Goal: Task Accomplishment & Management: Complete application form

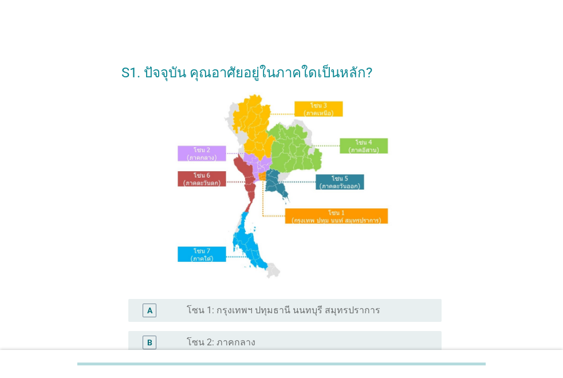
click at [281, 311] on label "โซน 1: กรุงเทพฯ ปทุมธานี นนทบุรี สมุทรปราการ" at bounding box center [284, 310] width 194 height 11
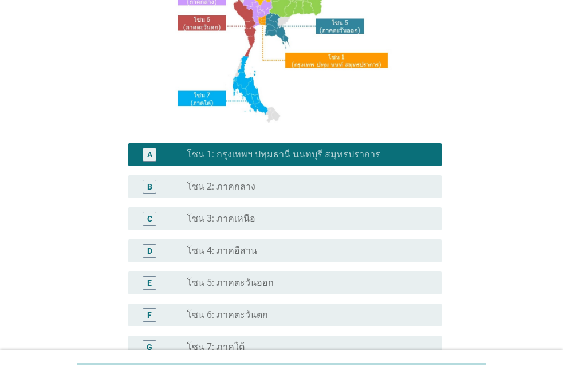
scroll to position [284, 0]
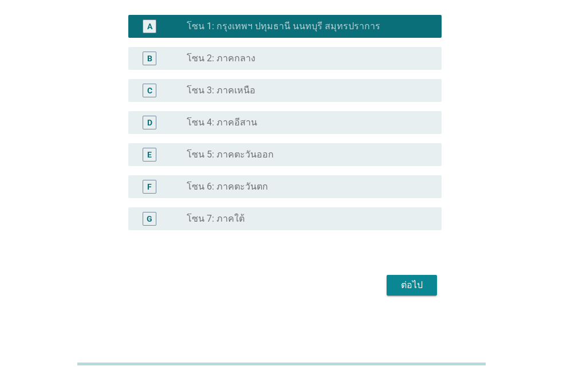
click at [424, 282] on div "ต่อไป" at bounding box center [412, 285] width 32 height 14
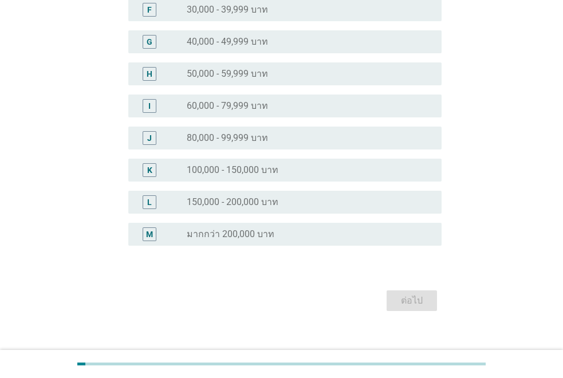
scroll to position [0, 0]
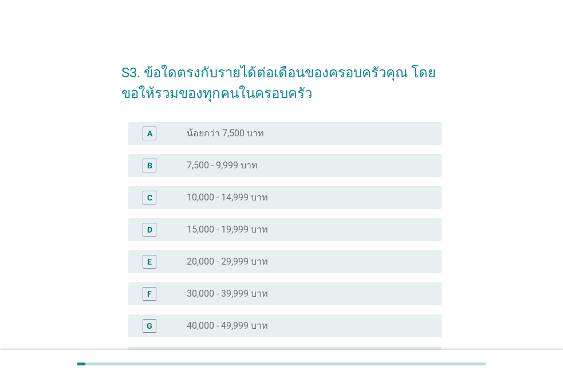
click at [317, 319] on div "radio_button_unchecked 40,000 - 49,999 บาท" at bounding box center [310, 326] width 246 height 14
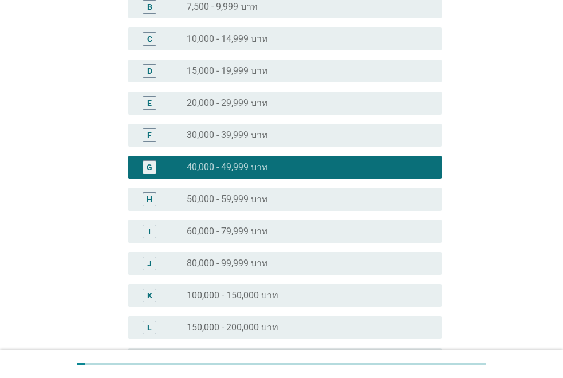
scroll to position [286, 0]
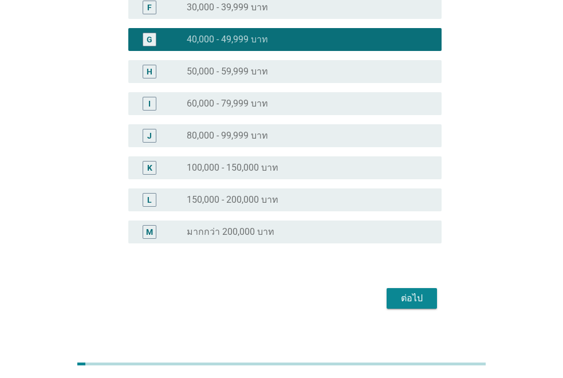
click at [432, 301] on button "ต่อไป" at bounding box center [411, 298] width 50 height 21
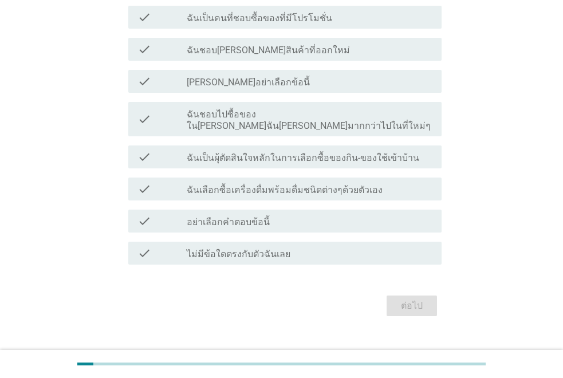
scroll to position [141, 0]
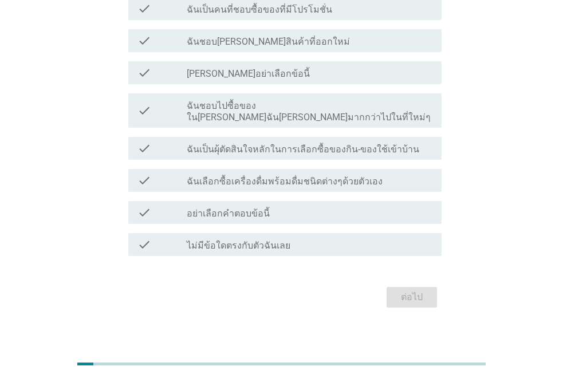
click at [266, 144] on label "ฉันเป็นผุ้ตัดสินใจหลักในการเลือกซื้อของกิน-ของใช้เข้าบ้าน" at bounding box center [303, 149] width 232 height 11
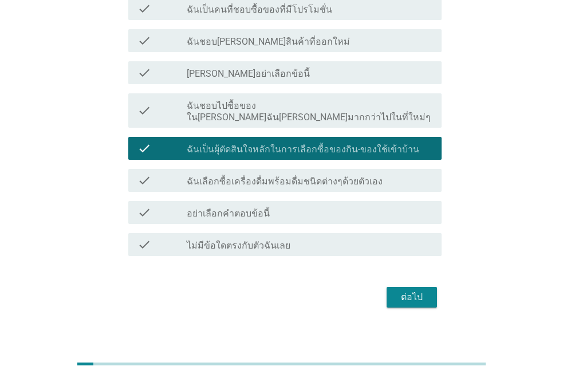
click at [263, 95] on div "check check_box_outline_blank ฉันชอบไปซื้อของใน[PERSON_NAME]ฉัน[PERSON_NAME]มาก…" at bounding box center [284, 110] width 313 height 34
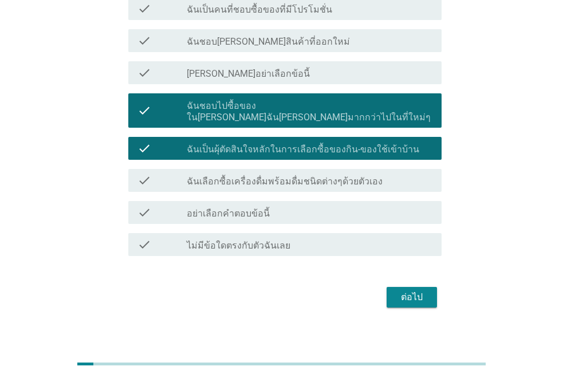
click at [260, 86] on div "check check_box_outline_blank [PERSON_NAME]อย่าเลือกข้อนี้" at bounding box center [281, 73] width 320 height 32
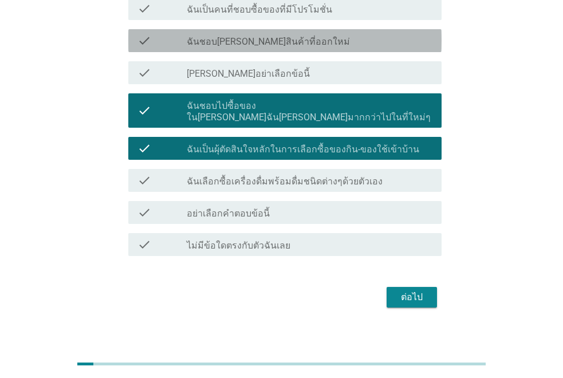
click at [278, 45] on label "ฉันชอบ[PERSON_NAME]สินค้าที่ออกใหม่" at bounding box center [268, 41] width 163 height 11
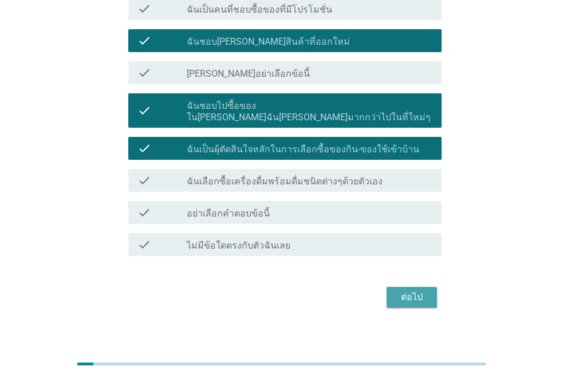
click at [400, 291] on div "ต่อไป" at bounding box center [412, 297] width 32 height 14
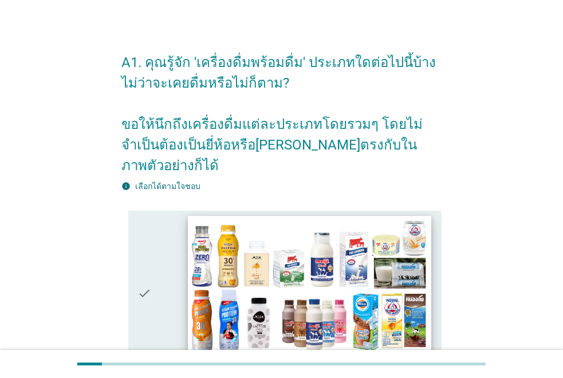
scroll to position [172, 0]
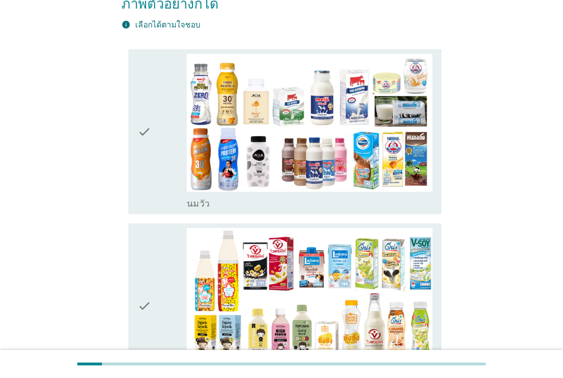
click at [138, 282] on icon "check" at bounding box center [144, 306] width 14 height 156
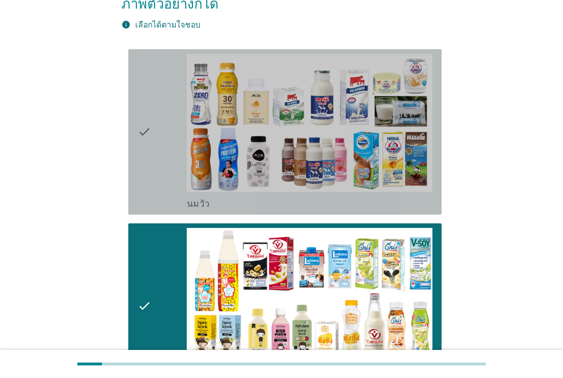
click at [138, 131] on icon "check" at bounding box center [144, 132] width 14 height 156
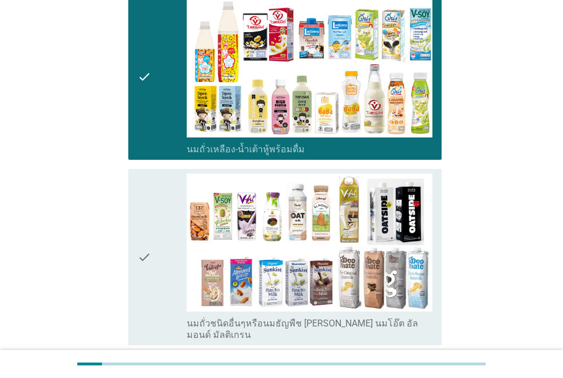
click at [167, 203] on div "check" at bounding box center [161, 257] width 49 height 168
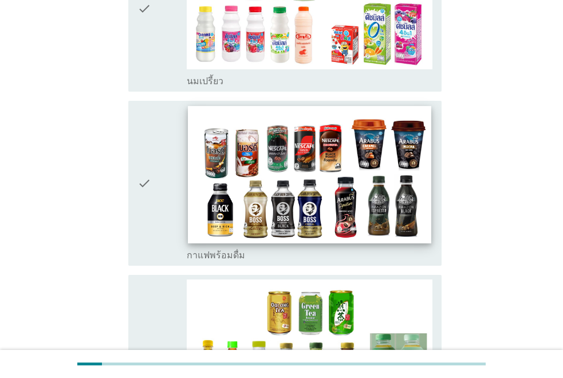
scroll to position [916, 0]
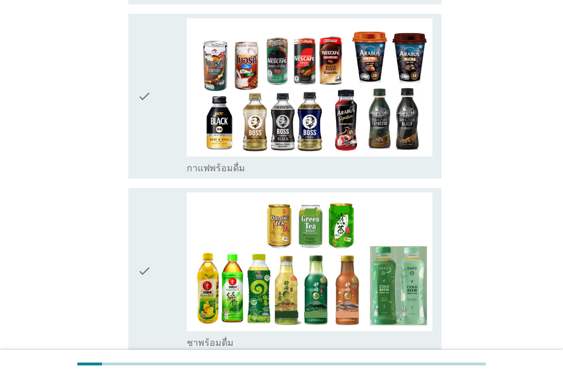
click at [143, 234] on icon "check" at bounding box center [144, 270] width 14 height 156
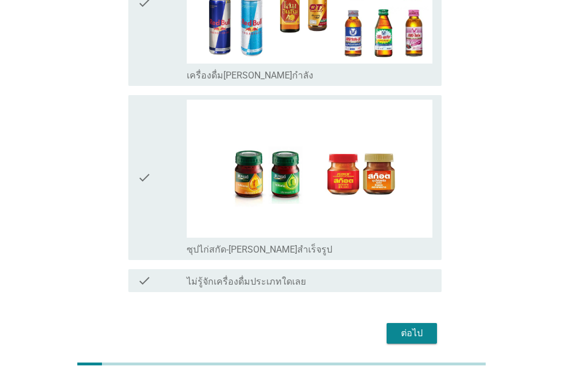
scroll to position [2420, 0]
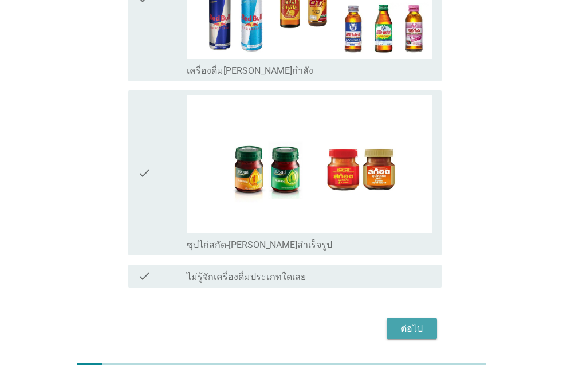
click at [402, 318] on button "ต่อไป" at bounding box center [411, 328] width 50 height 21
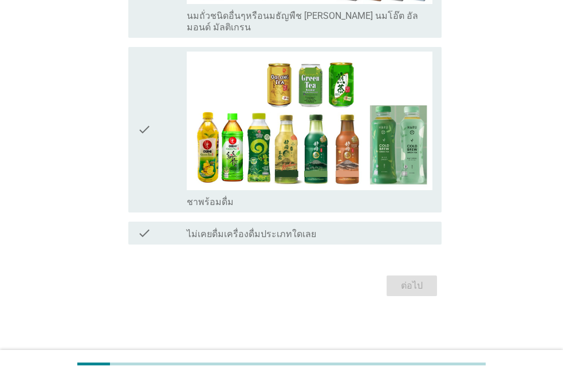
scroll to position [0, 0]
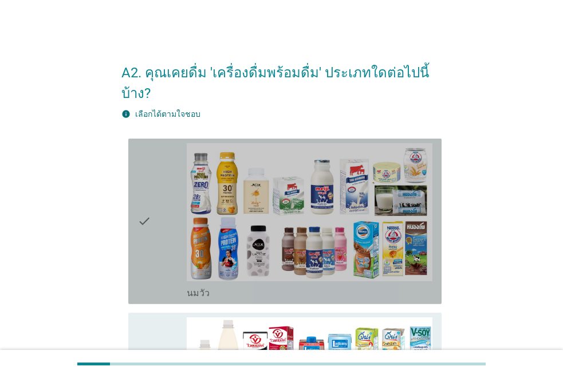
click at [158, 224] on div "check" at bounding box center [161, 221] width 49 height 156
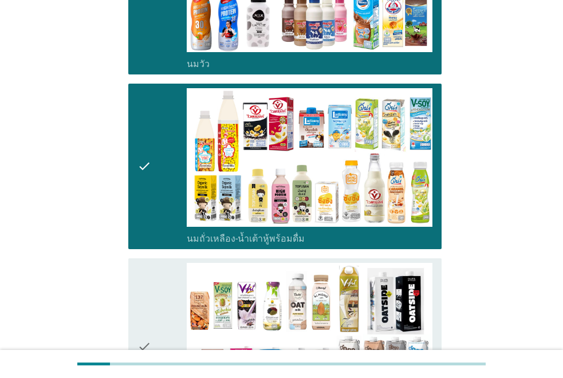
click at [161, 276] on div "check" at bounding box center [161, 347] width 49 height 168
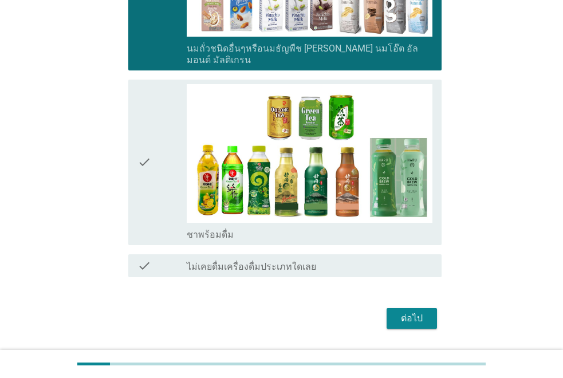
scroll to position [594, 0]
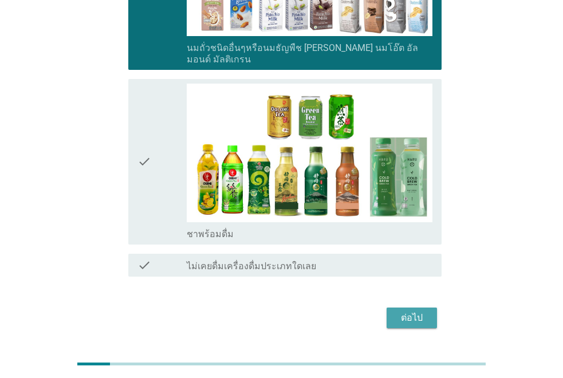
click at [402, 311] on div "ต่อไป" at bounding box center [412, 318] width 32 height 14
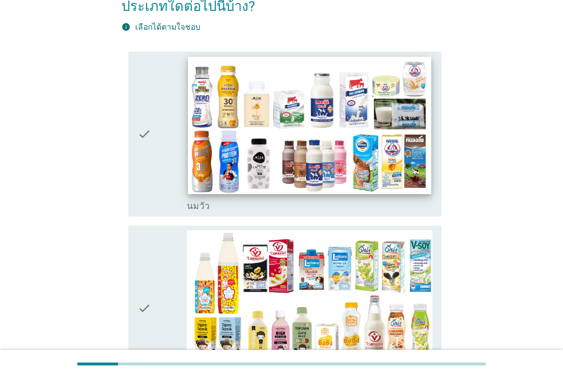
scroll to position [229, 0]
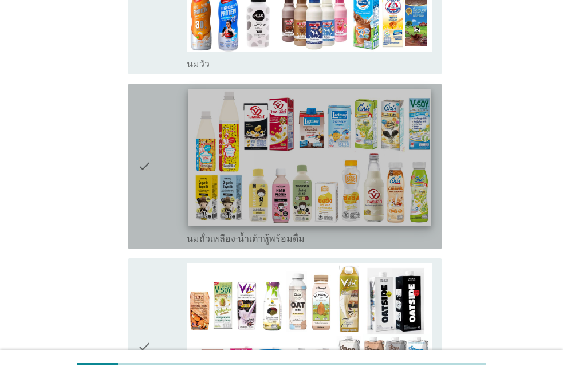
click at [234, 177] on img at bounding box center [309, 157] width 243 height 137
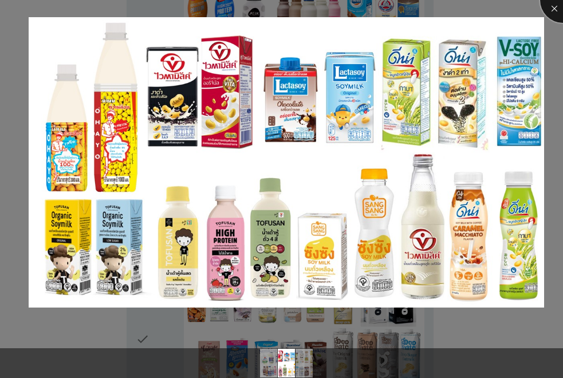
click at [550, 11] on div at bounding box center [563, 0] width 46 height 46
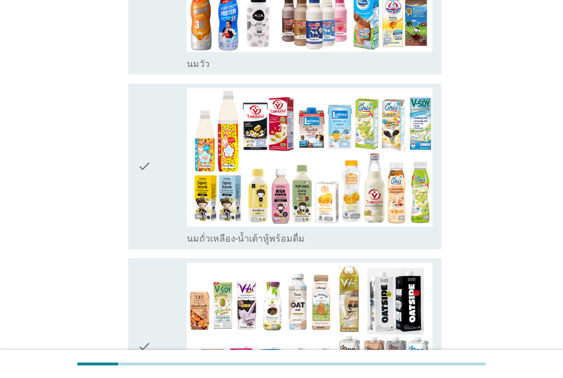
click at [147, 343] on icon "check" at bounding box center [144, 347] width 14 height 168
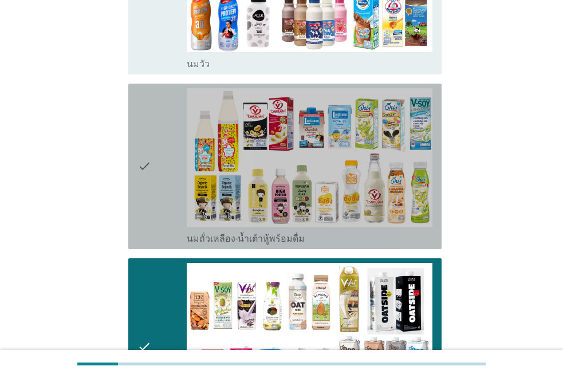
click at [151, 148] on icon "check" at bounding box center [144, 166] width 14 height 156
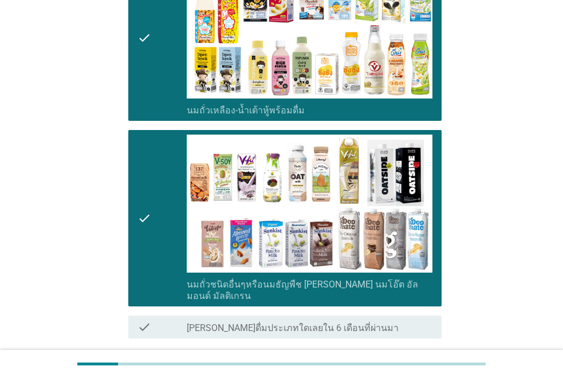
scroll to position [440, 0]
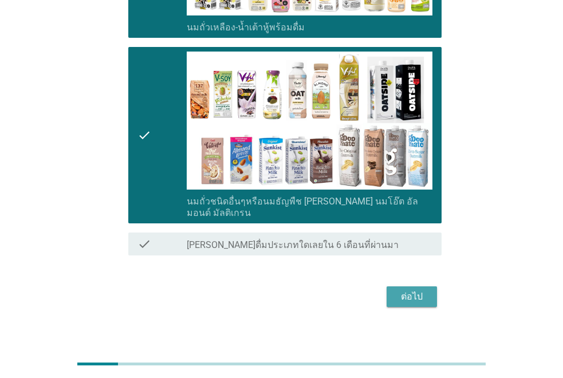
click at [398, 290] on div "ต่อไป" at bounding box center [412, 297] width 32 height 14
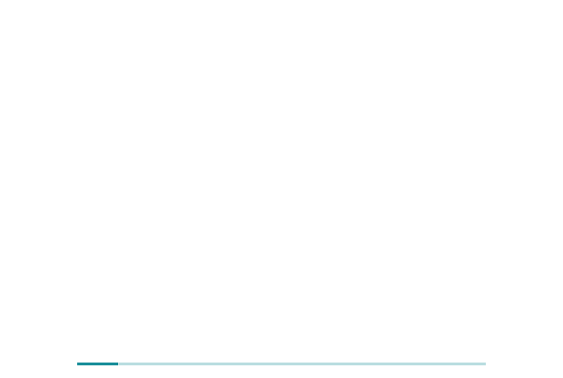
scroll to position [0, 0]
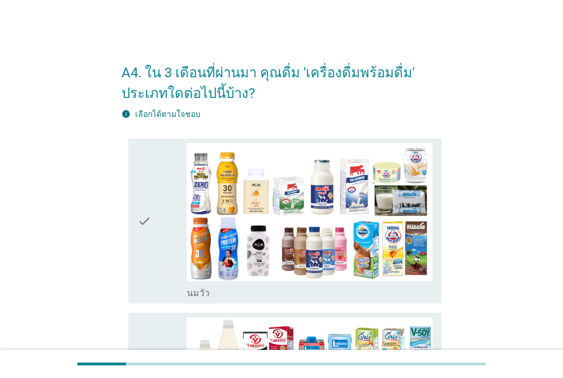
click at [148, 238] on icon "check" at bounding box center [144, 221] width 14 height 156
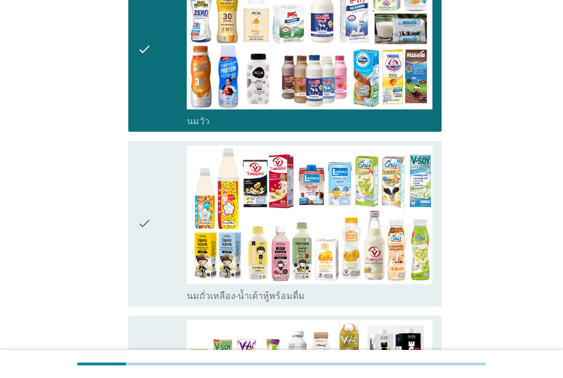
click at [137, 243] on icon "check" at bounding box center [144, 223] width 14 height 156
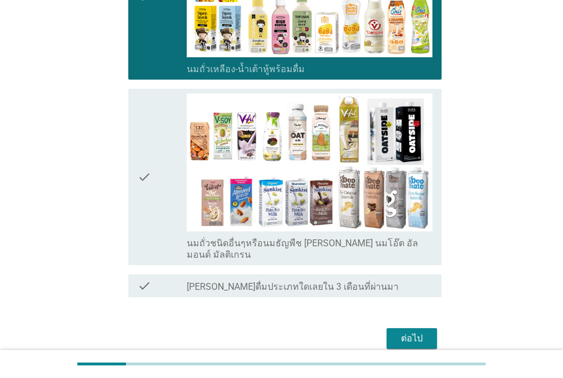
scroll to position [401, 0]
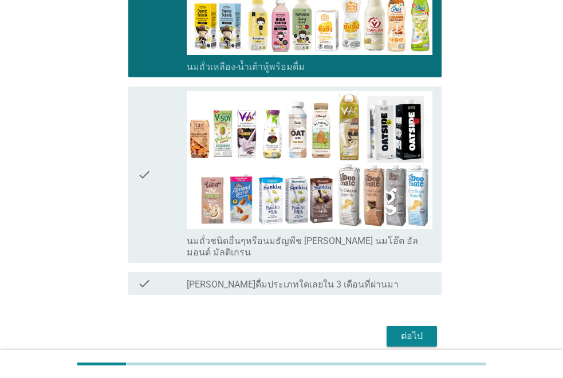
click at [139, 187] on icon "check" at bounding box center [144, 175] width 14 height 168
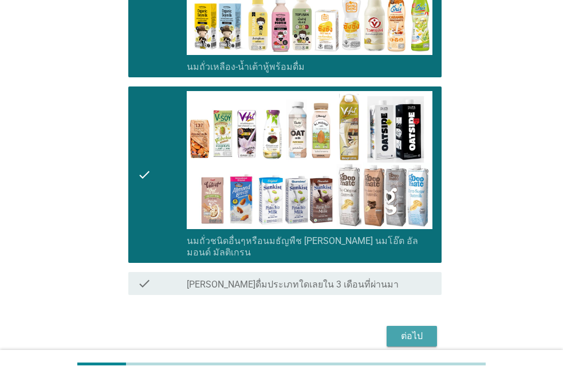
click at [406, 329] on div "ต่อไป" at bounding box center [412, 336] width 32 height 14
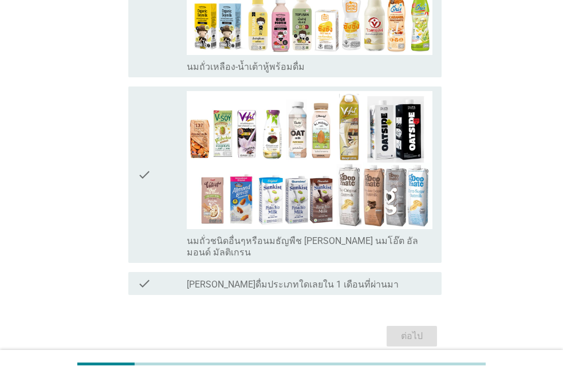
scroll to position [0, 0]
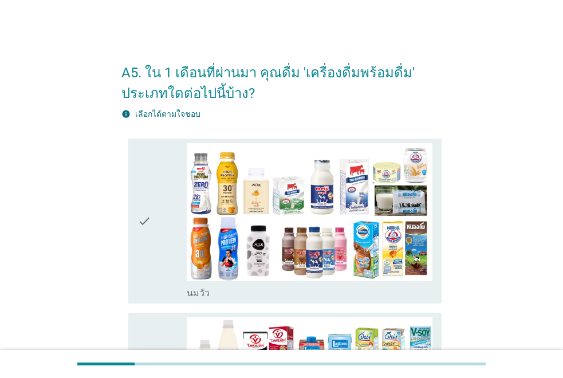
click at [149, 236] on icon "check" at bounding box center [144, 221] width 14 height 156
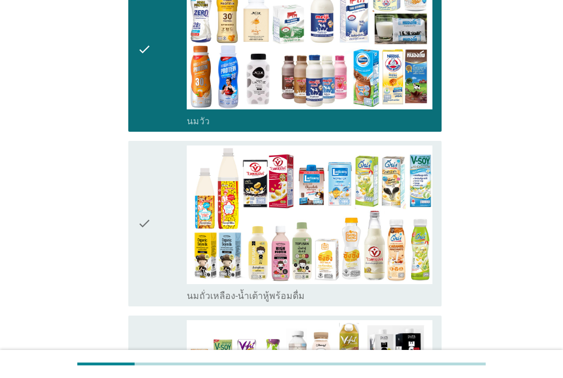
click at [147, 227] on icon "check" at bounding box center [144, 223] width 14 height 156
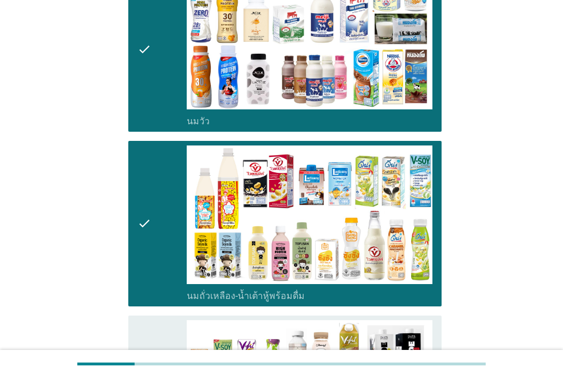
scroll to position [401, 0]
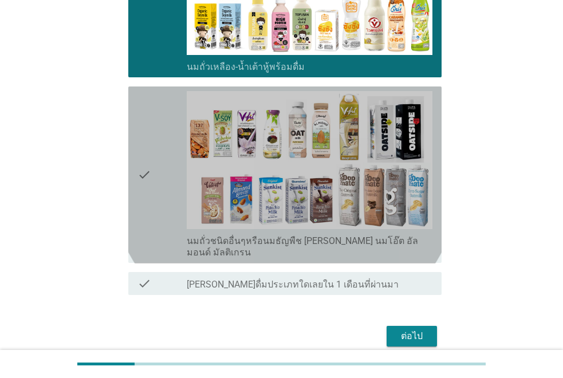
click at [147, 185] on icon "check" at bounding box center [144, 175] width 14 height 168
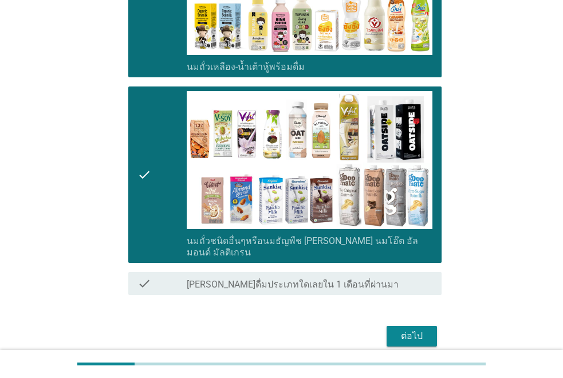
click at [408, 329] on div "ต่อไป" at bounding box center [412, 336] width 32 height 14
